Goal: Find contact information: Find contact information

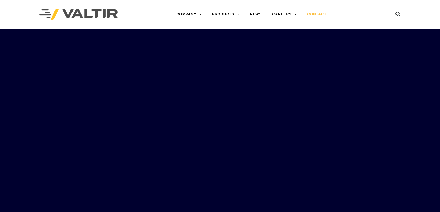
click at [315, 13] on link "CONTACT" at bounding box center [317, 14] width 30 height 10
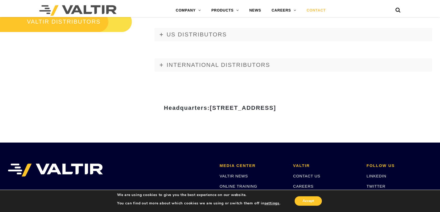
scroll to position [729, 0]
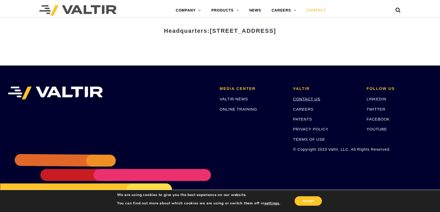
click at [303, 97] on link "CONTACT US" at bounding box center [306, 99] width 27 height 4
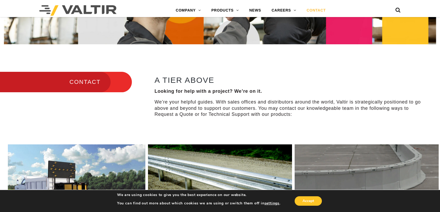
click at [103, 72] on h3 "CONTACT" at bounding box center [66, 82] width 132 height 22
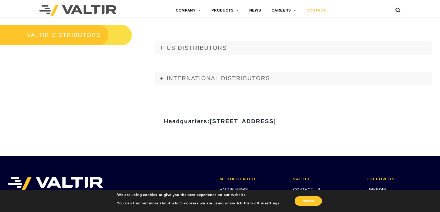
scroll to position [729, 0]
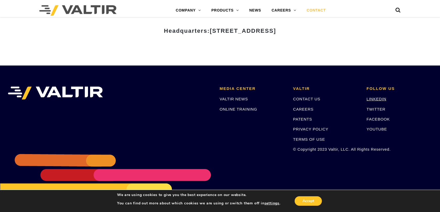
click at [370, 97] on link "LINKEDIN" at bounding box center [377, 99] width 20 height 4
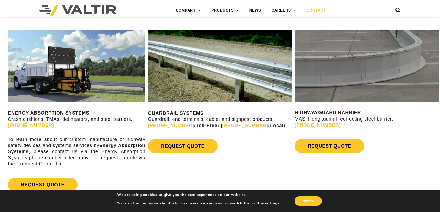
scroll to position [280, 0]
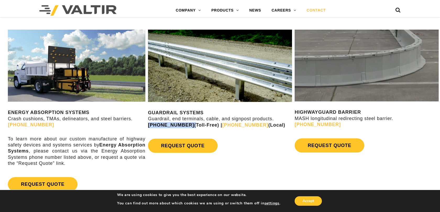
drag, startPoint x: 184, startPoint y: 115, endPoint x: 148, endPoint y: 113, distance: 35.7
click at [148, 122] on strong "(888) 356-2363 (Toll-Free) | (945) 219-7640 (Local)" at bounding box center [216, 124] width 137 height 5
copy strong "[PHONE_NUMBER]"
